Goal: Information Seeking & Learning: Check status

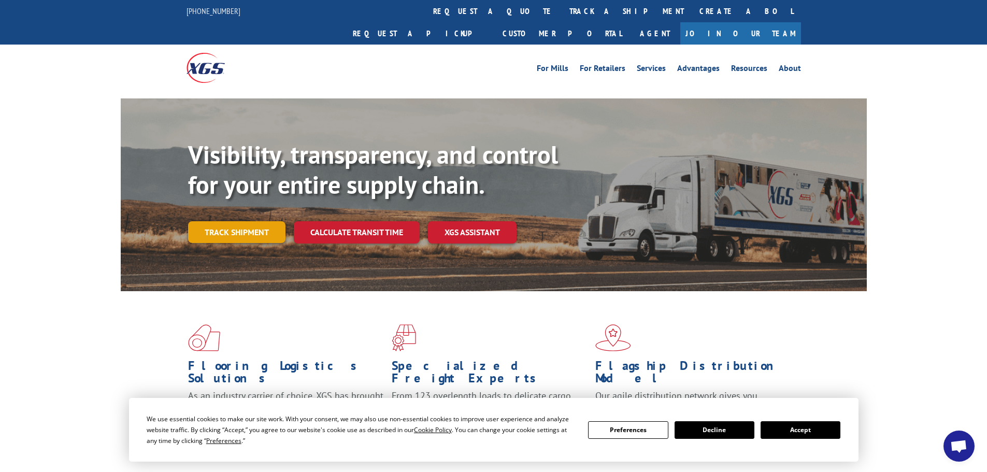
click at [264, 221] on link "Track shipment" at bounding box center [236, 232] width 97 height 22
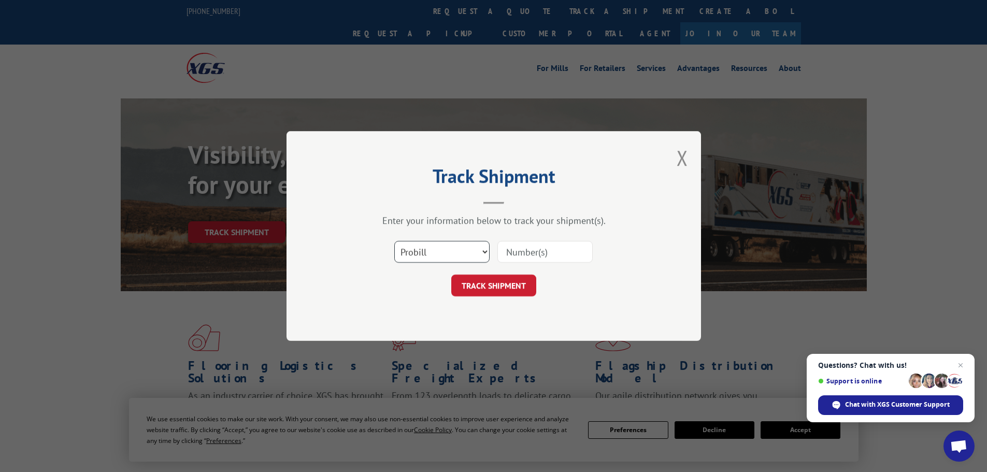
click at [441, 248] on select "Select category... Probill BOL PO" at bounding box center [441, 252] width 95 height 22
select select "po"
click at [394, 241] on select "Select category... Probill BOL PO" at bounding box center [441, 252] width 95 height 22
click at [508, 251] on input at bounding box center [544, 252] width 95 height 22
paste input "PO #08565813"
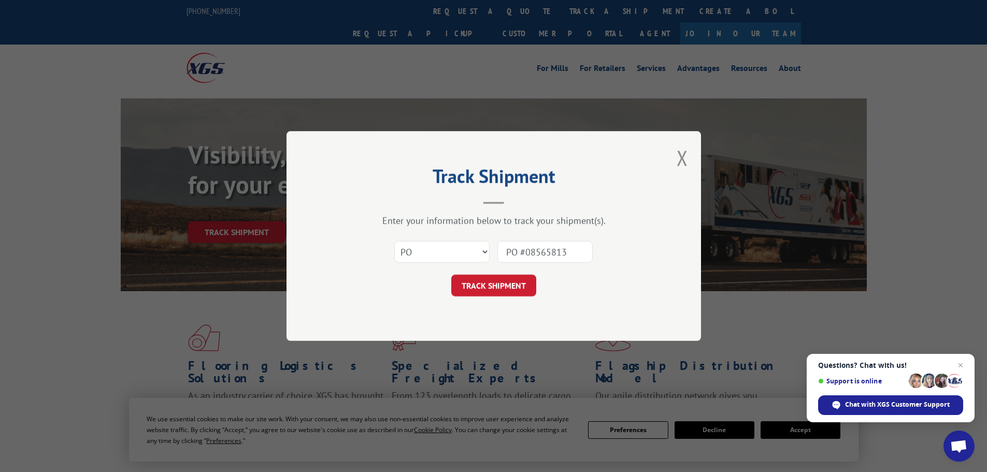
drag, startPoint x: 525, startPoint y: 254, endPoint x: 479, endPoint y: 254, distance: 46.1
click at [479, 254] on div "Select category... Probill BOL PO PO #08565813" at bounding box center [493, 252] width 311 height 34
type input "08565813"
drag, startPoint x: 495, startPoint y: 290, endPoint x: 504, endPoint y: 287, distance: 9.8
click at [495, 289] on button "TRACK SHIPMENT" at bounding box center [493, 285] width 85 height 22
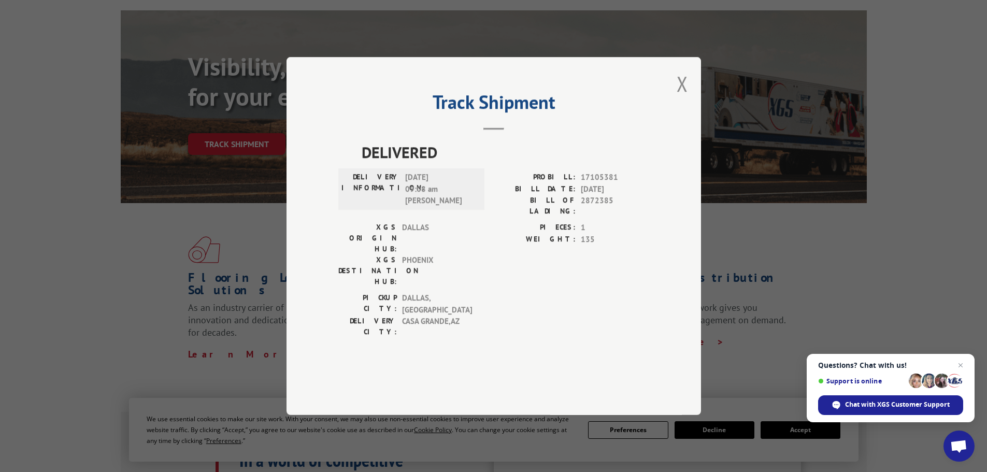
scroll to position [363, 0]
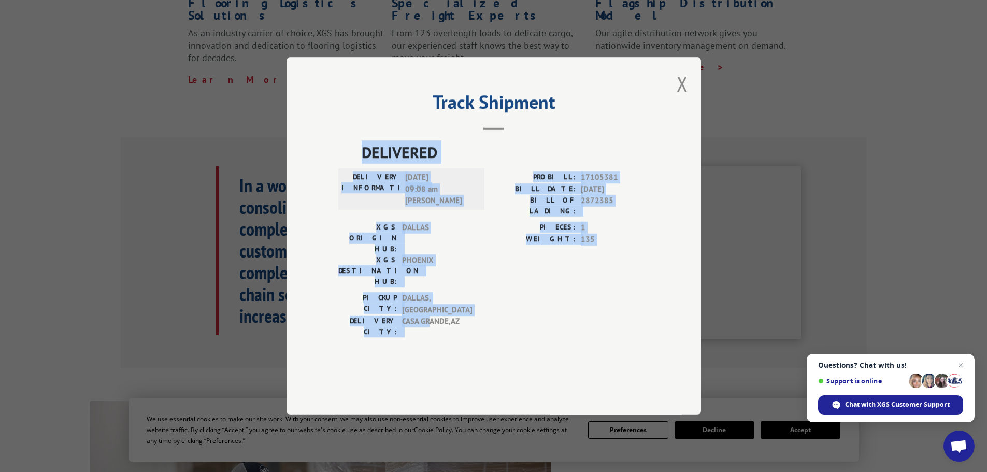
drag, startPoint x: 430, startPoint y: 311, endPoint x: 366, endPoint y: 175, distance: 149.9
click at [366, 175] on div "DELIVERED DELIVERY INFORMATION: [DATE] 09:08 am [PERSON_NAME]: 17105381 BILL DA…" at bounding box center [493, 241] width 311 height 202
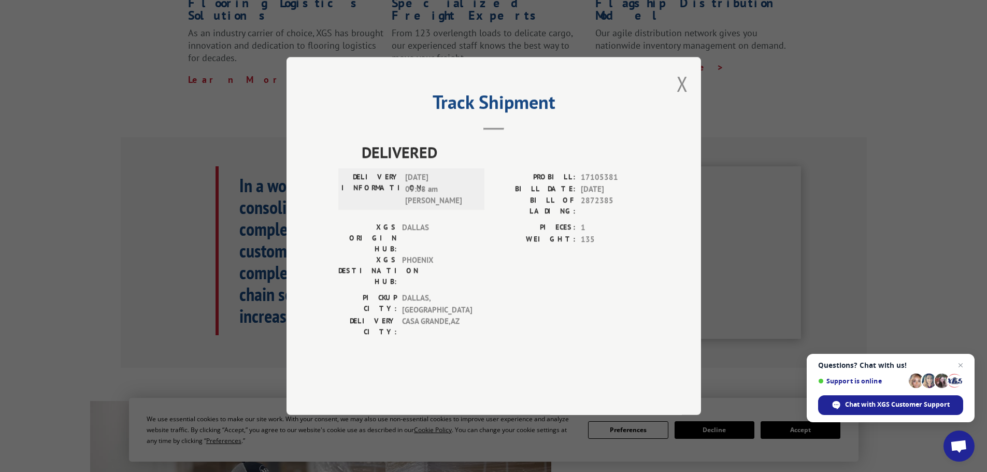
drag, startPoint x: 366, startPoint y: 175, endPoint x: 533, endPoint y: 136, distance: 171.8
click at [533, 114] on h2 "Track Shipment" at bounding box center [493, 105] width 311 height 20
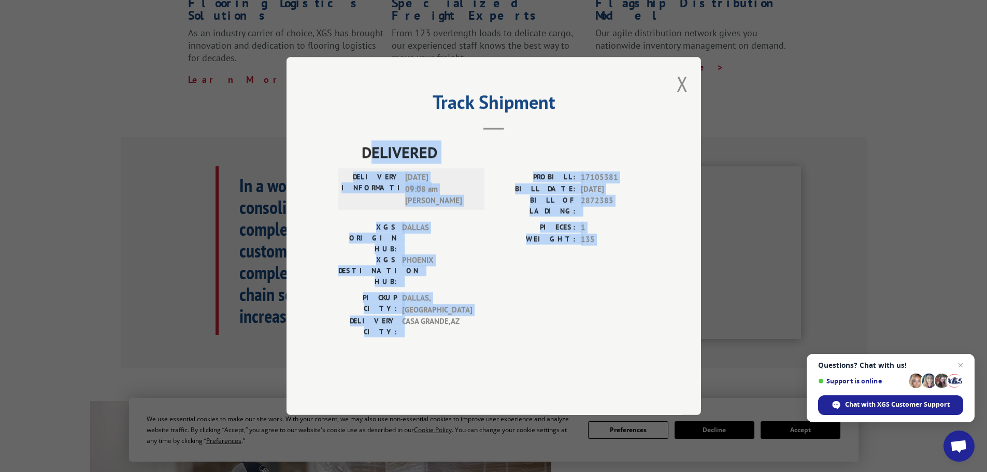
drag, startPoint x: 400, startPoint y: 314, endPoint x: 369, endPoint y: 182, distance: 135.5
click at [369, 182] on div "DELIVERED DELIVERY INFORMATION: [DATE] 09:08 am [PERSON_NAME]: 17105381 BILL DA…" at bounding box center [493, 255] width 311 height 230
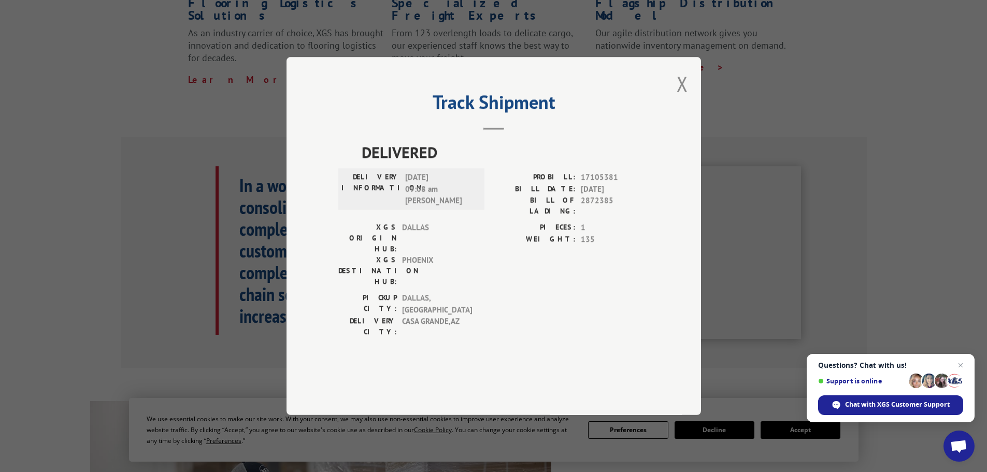
click at [406, 324] on div "DELIVERED DELIVERY INFORMATION: [DATE] 09:08 am [PERSON_NAME]: 17105381 BILL DA…" at bounding box center [493, 255] width 311 height 230
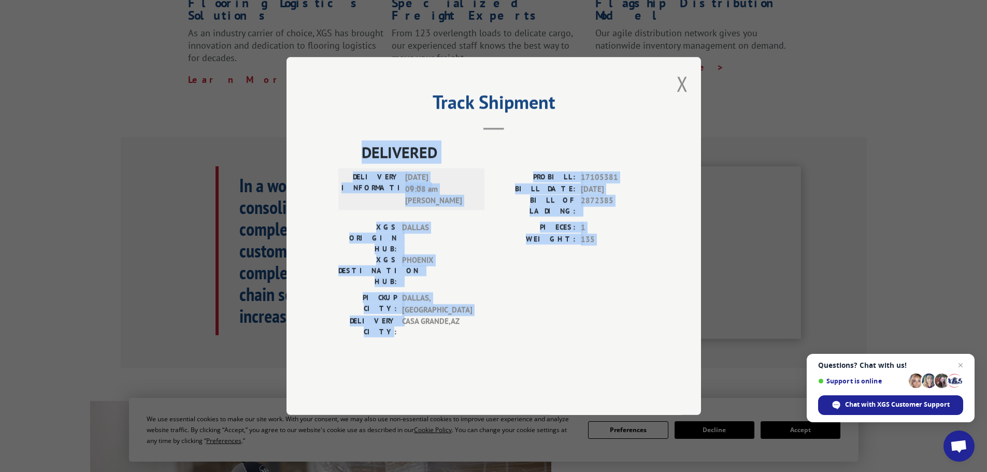
drag, startPoint x: 393, startPoint y: 312, endPoint x: 351, endPoint y: 175, distance: 143.4
click at [351, 175] on div "DELIVERED DELIVERY INFORMATION: [DATE] 09:08 am [PERSON_NAME]: 17105381 BILL DA…" at bounding box center [493, 255] width 311 height 230
copy div "DELIVERED DELIVERY INFORMATION: [DATE] 09:08 am [PERSON_NAME]: 17105381 BILL DA…"
click at [676, 97] on button "Close modal" at bounding box center [681, 83] width 11 height 27
